Goal: Transaction & Acquisition: Purchase product/service

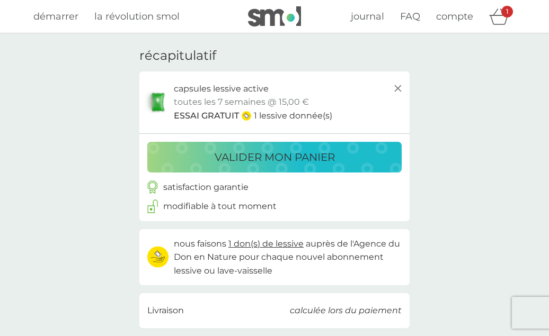
click at [504, 18] on icon "panier" at bounding box center [499, 16] width 20 height 16
click at [503, 23] on icon "panier" at bounding box center [499, 16] width 20 height 16
click at [400, 90] on line at bounding box center [398, 88] width 6 height 6
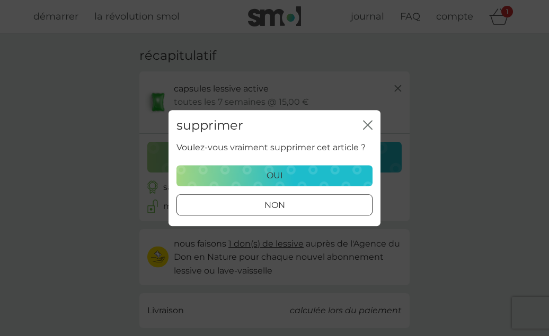
click at [245, 175] on div "oui" at bounding box center [274, 176] width 182 height 14
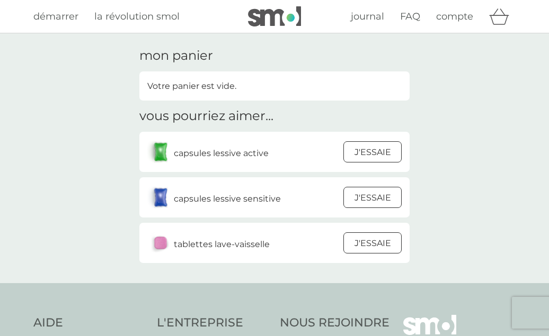
click at [56, 17] on span "démarrer" at bounding box center [55, 17] width 45 height 12
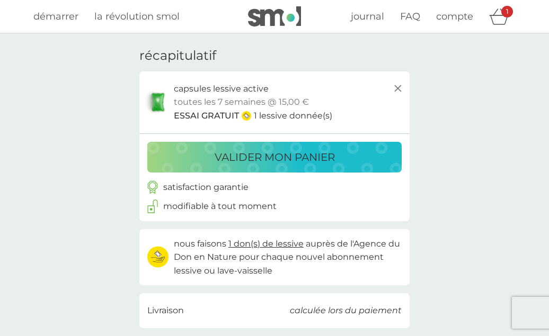
click at [290, 150] on p "valider mon panier" at bounding box center [275, 157] width 120 height 17
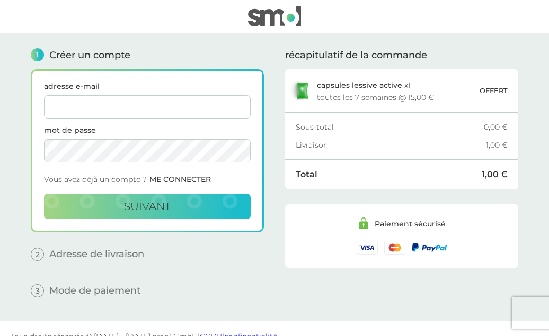
click at [273, 20] on img at bounding box center [274, 16] width 53 height 20
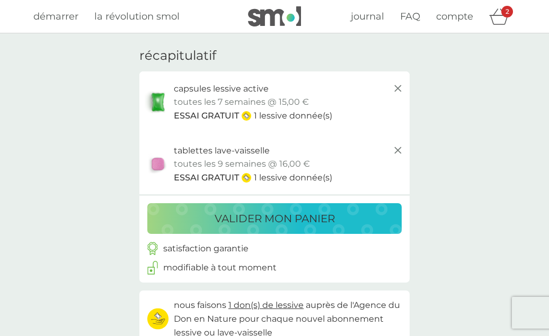
click at [259, 21] on img at bounding box center [274, 16] width 53 height 20
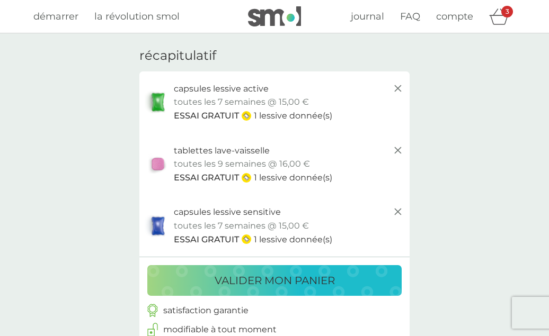
click at [343, 278] on div "valider mon panier" at bounding box center [274, 280] width 233 height 17
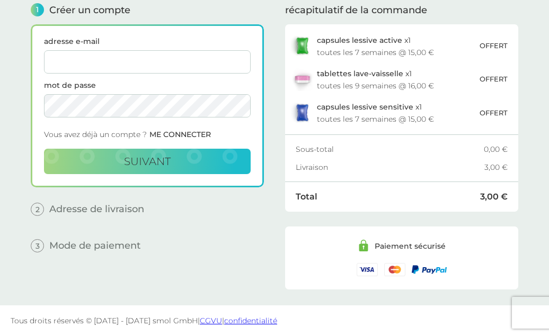
scroll to position [45, 0]
type input "[EMAIL_ADDRESS][DOMAIN_NAME]"
click at [156, 154] on button "suivant" at bounding box center [147, 161] width 207 height 25
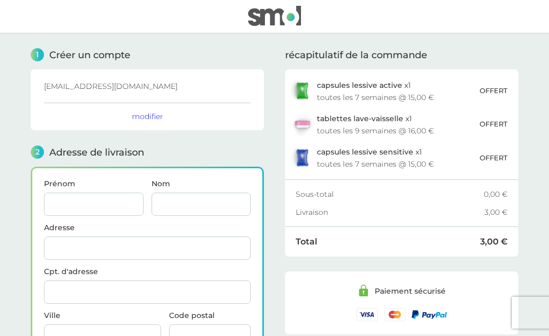
scroll to position [130, 0]
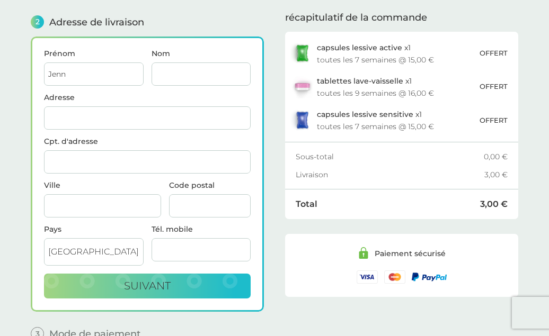
click at [68, 71] on input "Jenn" at bounding box center [94, 74] width 100 height 23
type input "Jenna"
type input "BARBAT"
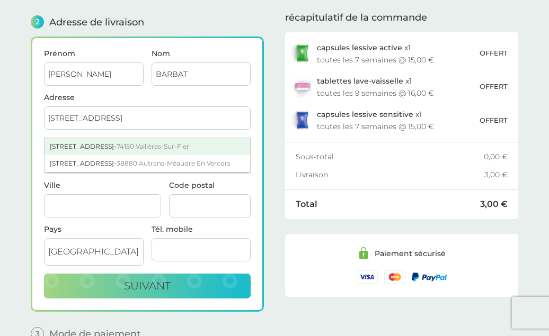
click at [73, 144] on div "220 Route Des Combettes - 74150 Vallières-Sur-Fier" at bounding box center [148, 146] width 206 height 17
type input "220 Route Des Combettes"
type input "Vallières-Sur-Fier"
type input "74150"
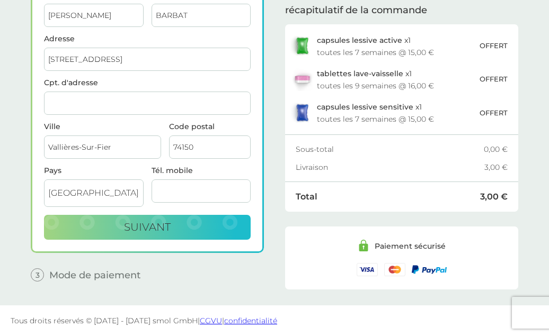
scroll to position [189, 0]
type input "0623702448"
click at [154, 226] on span "suivant" at bounding box center [147, 227] width 47 height 13
checkbox input "true"
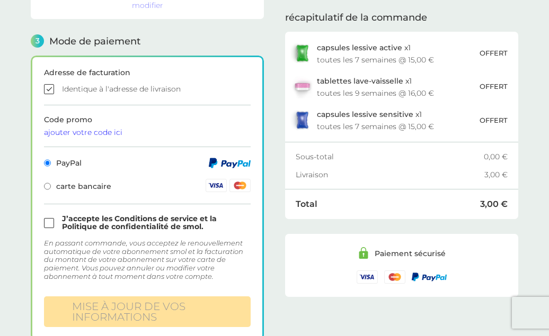
scroll to position [293, 0]
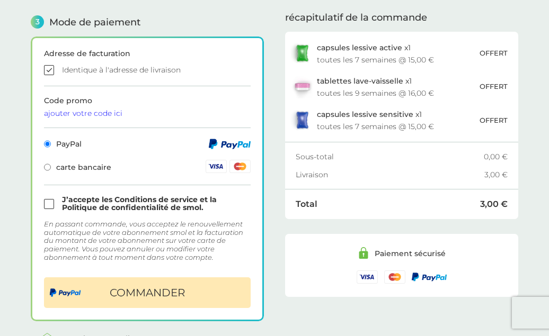
click at [51, 203] on input "checkbox" at bounding box center [147, 204] width 207 height 16
checkbox input "true"
